Goal: Information Seeking & Learning: Learn about a topic

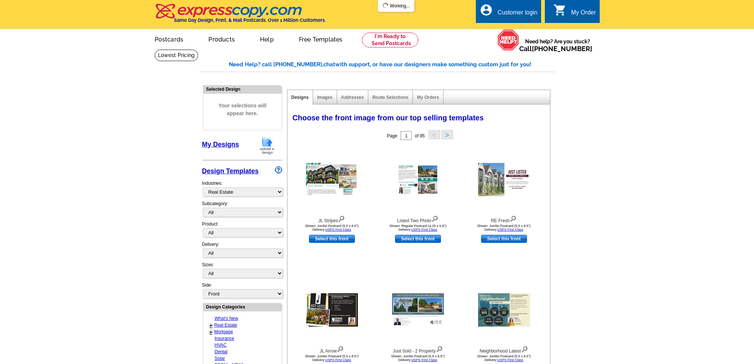
select select "785"
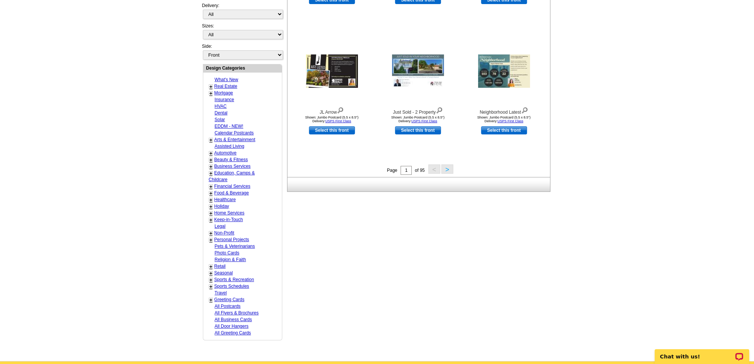
scroll to position [371, 0]
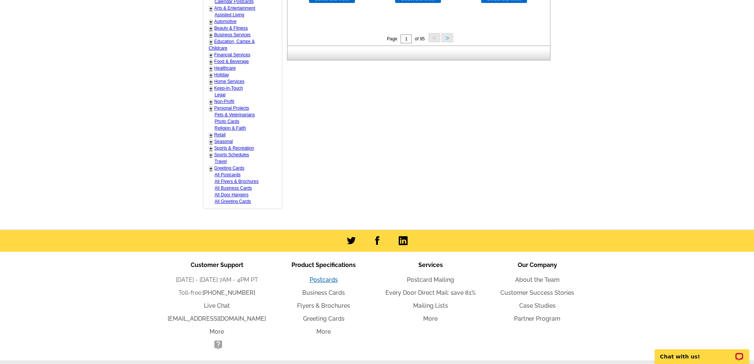
click at [325, 277] on link "Postcards" at bounding box center [323, 280] width 28 height 7
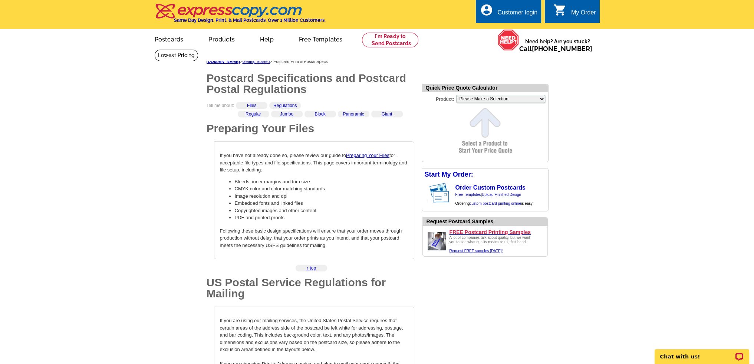
click at [288, 113] on link "Jumbo" at bounding box center [286, 114] width 13 height 5
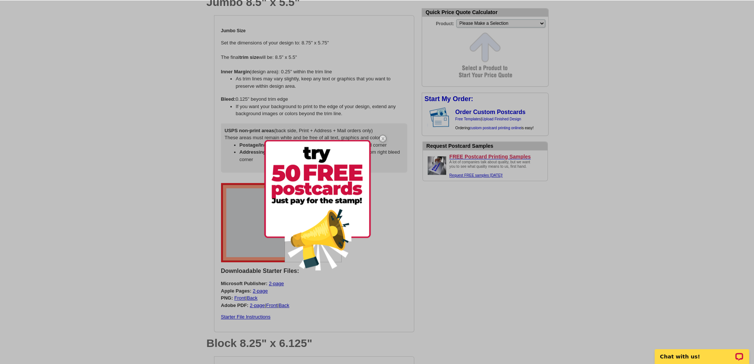
click at [383, 137] on img at bounding box center [382, 138] width 21 height 21
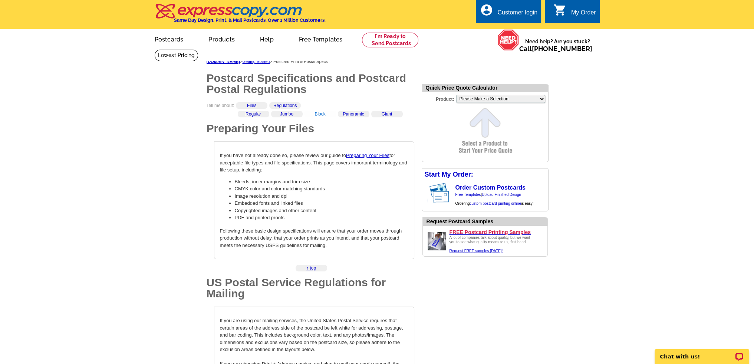
click at [322, 115] on link "Block" at bounding box center [319, 114] width 11 height 5
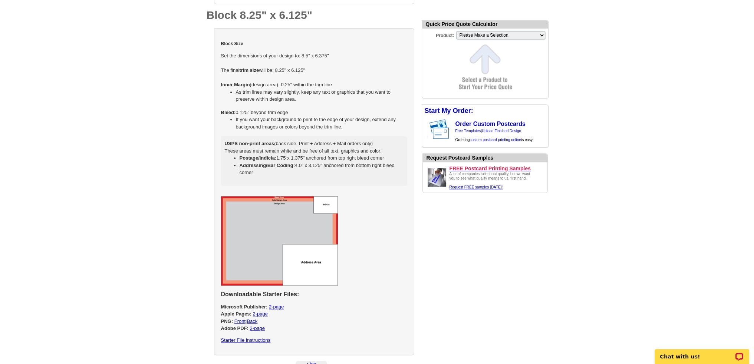
scroll to position [1137, 0]
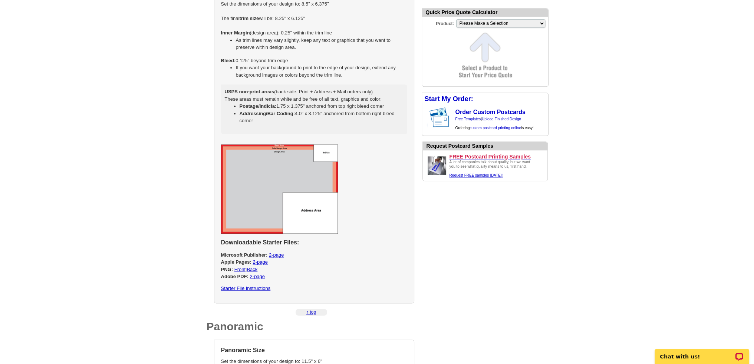
click at [294, 215] on img at bounding box center [279, 189] width 117 height 89
select select "2"
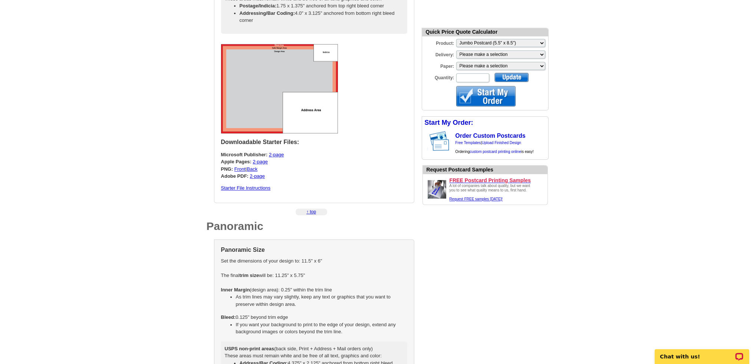
scroll to position [1174, 0]
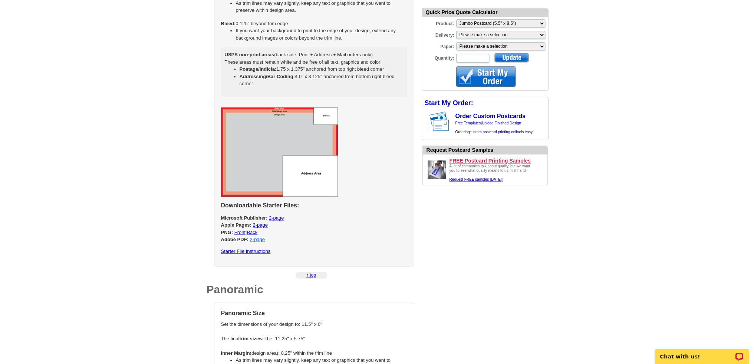
click at [257, 242] on link "2-page" at bounding box center [257, 240] width 15 height 6
